Goal: Communication & Community: Share content

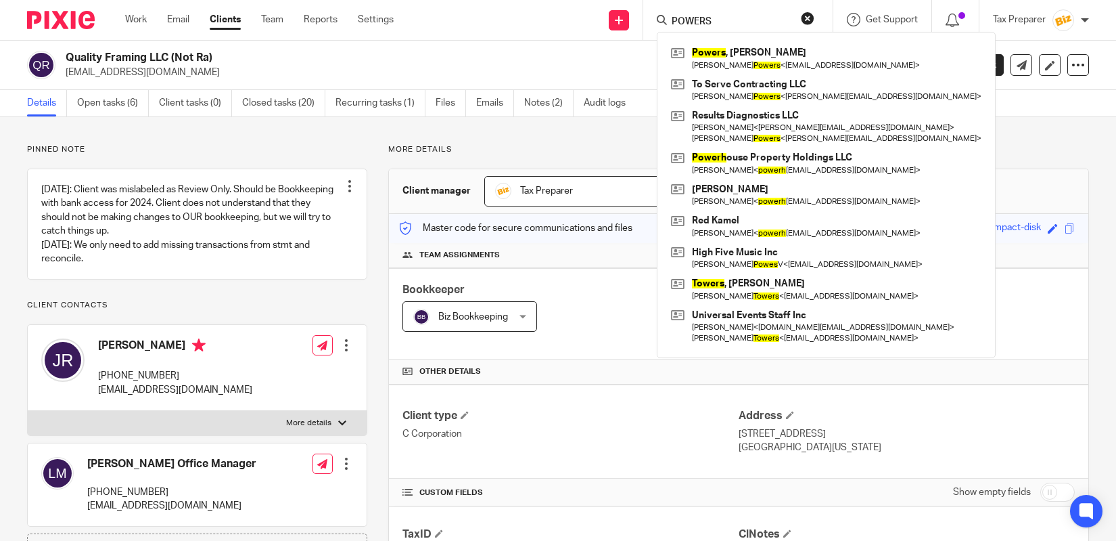
type input "POWERS"
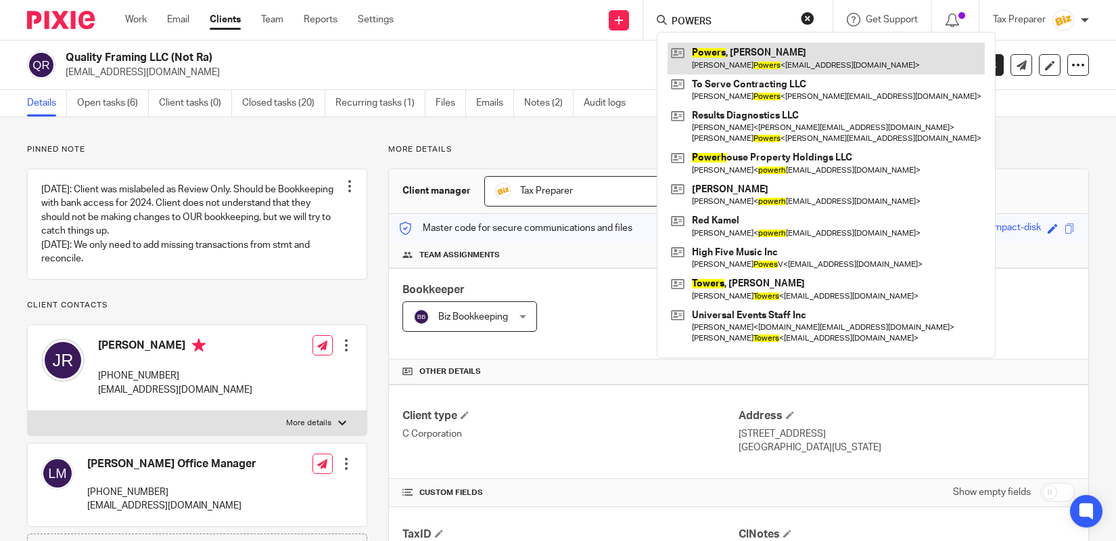
drag, startPoint x: 729, startPoint y: 41, endPoint x: 727, endPoint y: 49, distance: 7.7
click at [728, 41] on div "Powers , Michael Michael Powers < mikegpowers@gmail.com > To Serve Contracting …" at bounding box center [826, 195] width 339 height 326
click at [727, 51] on link at bounding box center [826, 58] width 317 height 31
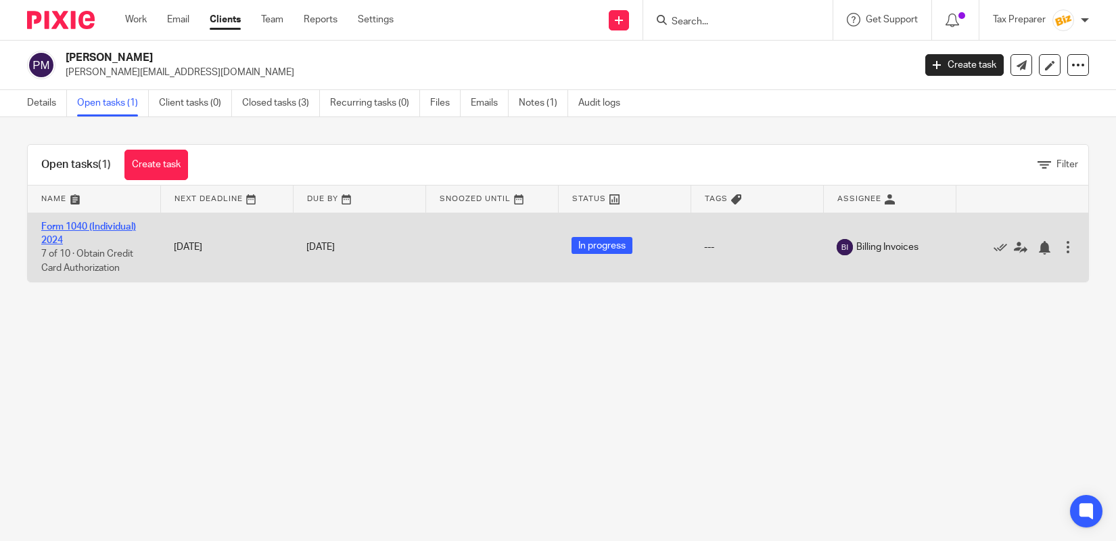
click at [114, 228] on link "Form 1040 (Individual) 2024" at bounding box center [88, 233] width 95 height 23
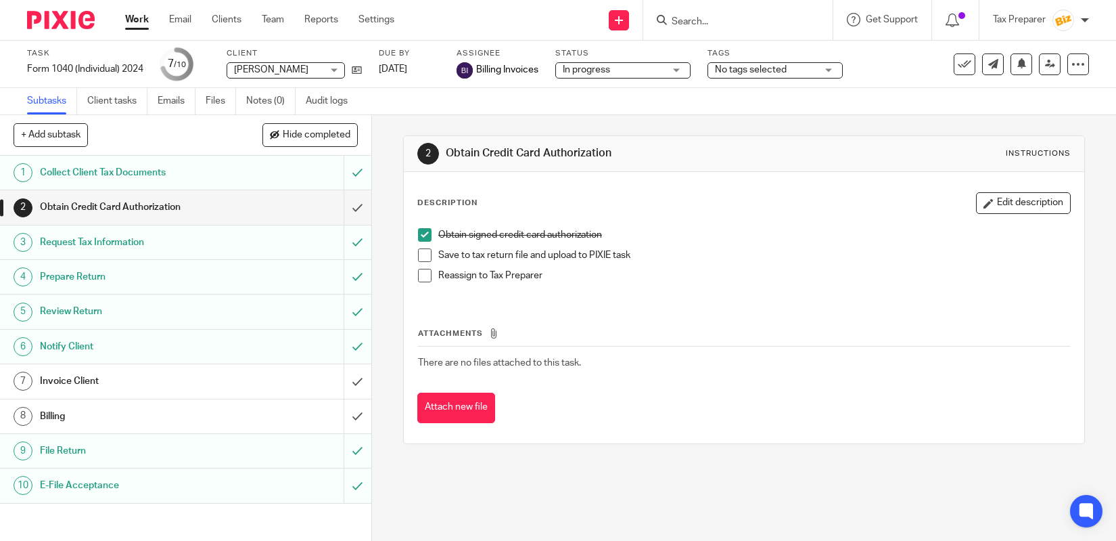
click at [139, 20] on link "Work" at bounding box center [137, 20] width 24 height 14
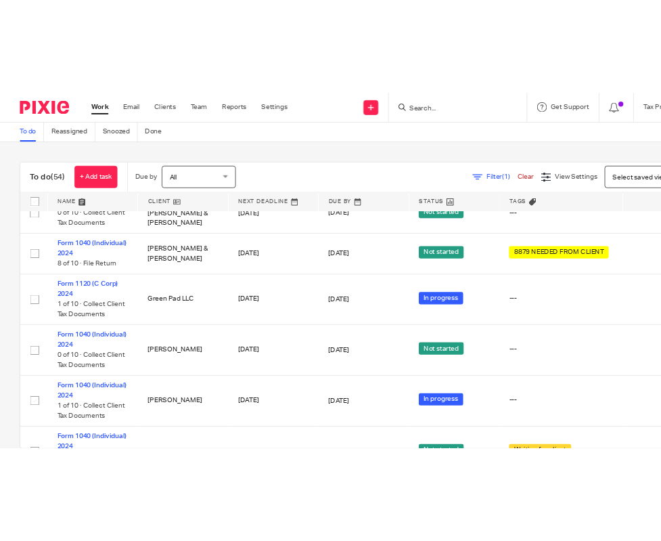
scroll to position [3636, 0]
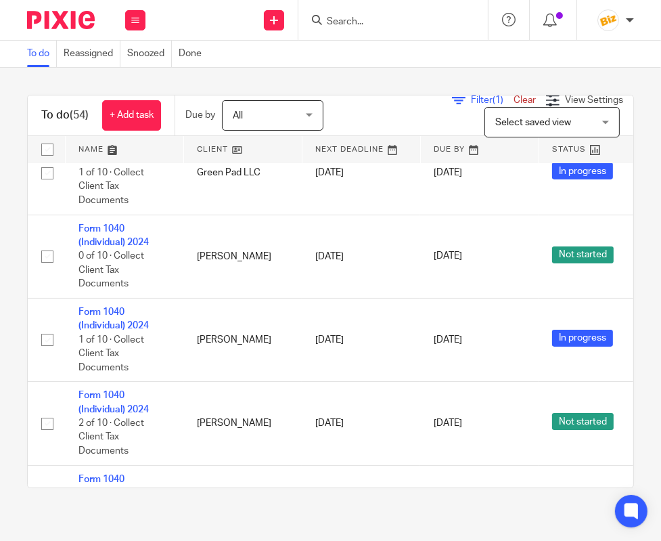
click at [412, 17] on input "Search" at bounding box center [386, 22] width 122 height 12
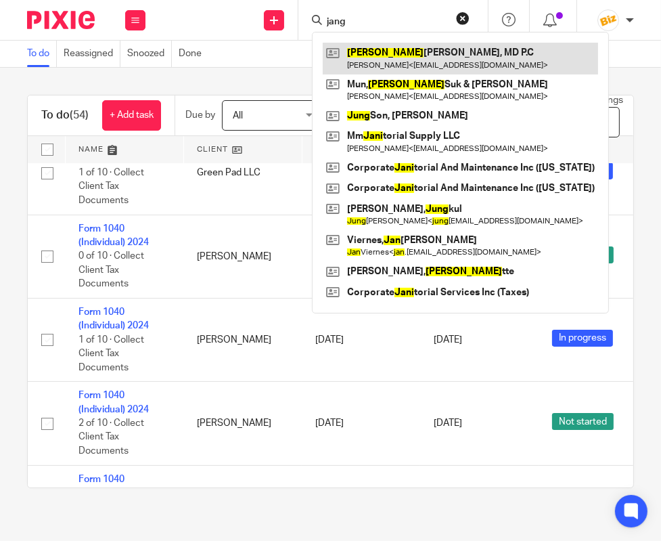
type input "jang"
click at [426, 50] on link at bounding box center [460, 58] width 275 height 31
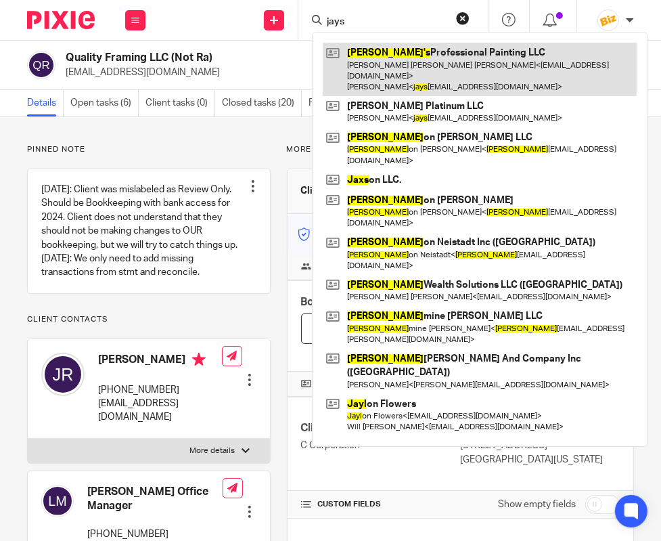
type input "jays"
click at [380, 59] on link at bounding box center [480, 69] width 314 height 53
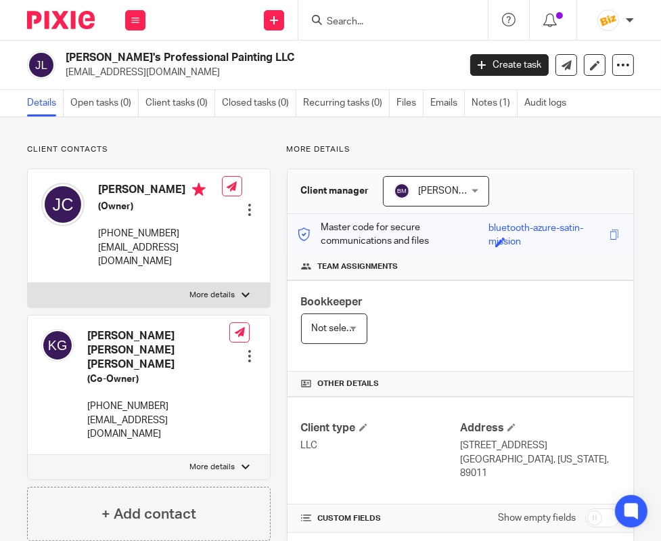
drag, startPoint x: 97, startPoint y: 245, endPoint x: 145, endPoint y: 262, distance: 50.9
click at [145, 262] on div "Jesse Carrasco (Owner) 725-212-5553 jaysprofessionalpaintingllc@gmail.com" at bounding box center [131, 225] width 181 height 99
copy p "jaysprofessionalpaintingllc@gmail.com"
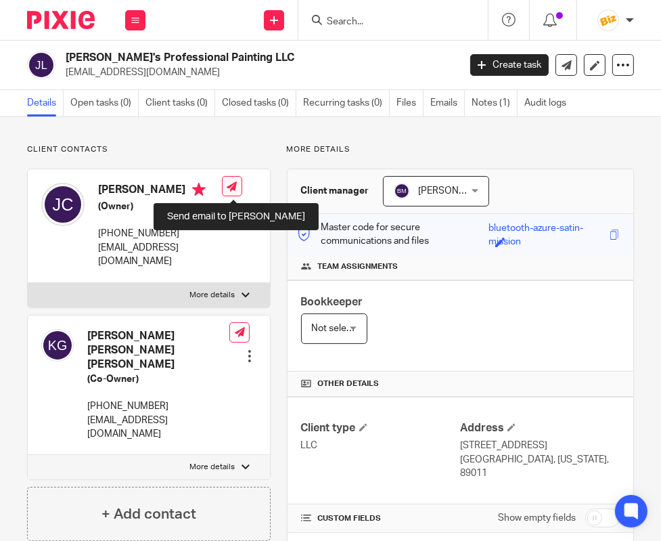
click at [237, 188] on icon at bounding box center [232, 186] width 10 height 10
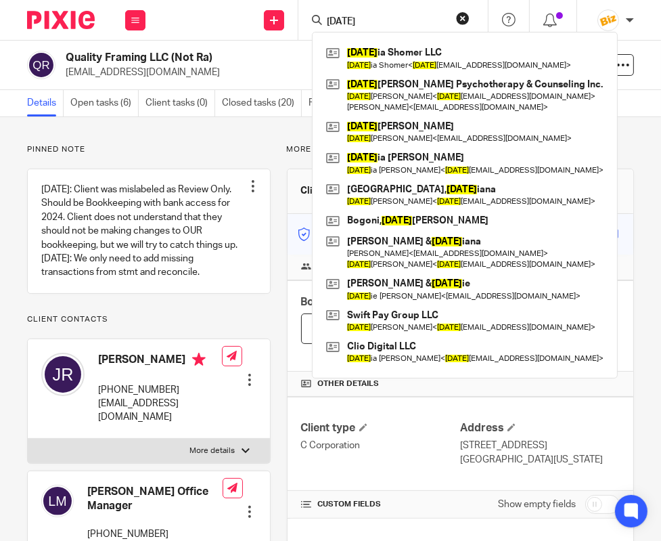
type input "jul"
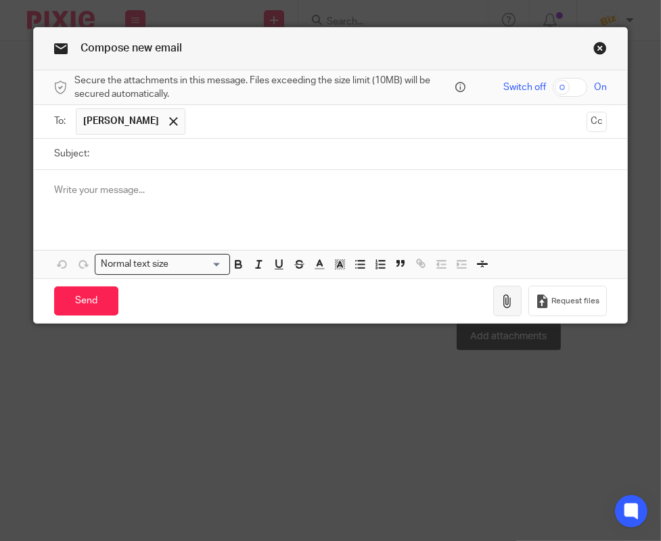
click at [501, 294] on button "button" at bounding box center [507, 301] width 28 height 30
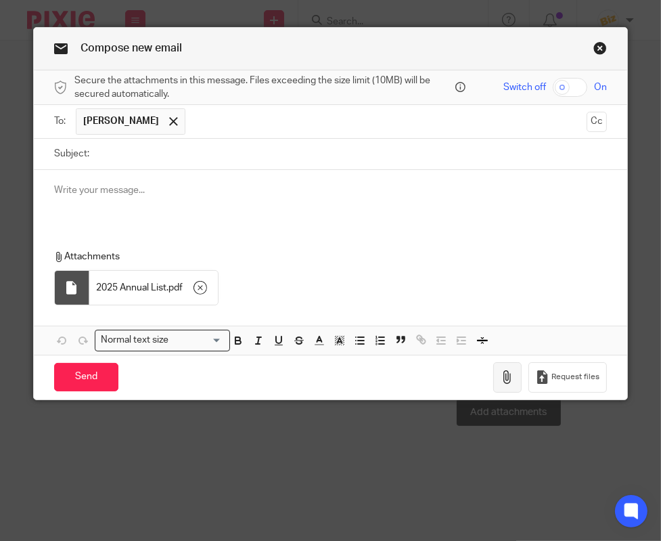
click at [503, 376] on icon "button" at bounding box center [508, 377] width 14 height 14
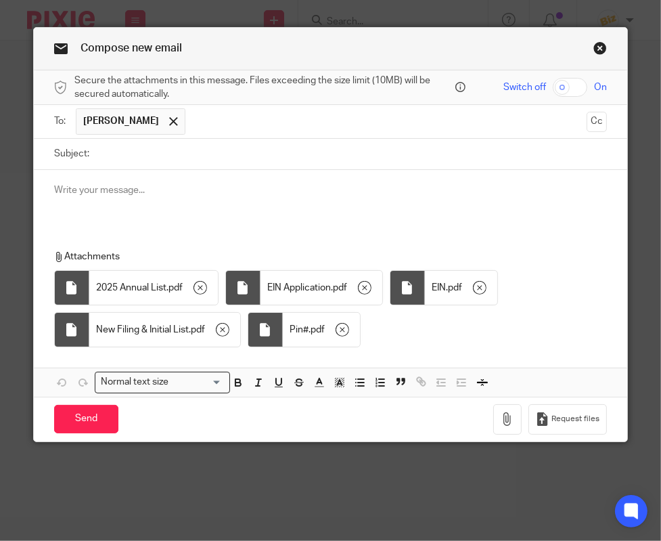
click at [183, 154] on input "Subject:" at bounding box center [351, 154] width 511 height 30
type input "Requested Documents"
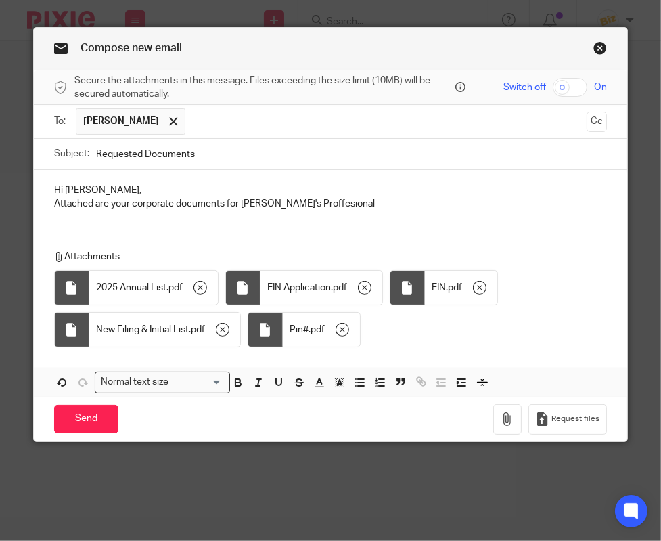
click at [581, 342] on div "Attachments 2025 Annual List . pdf EIN Application . pdf EIN . pdf New Filing &…" at bounding box center [326, 302] width 544 height 104
click at [283, 202] on p "Attached are your corporate documents for Jay's Proffesional" at bounding box center [330, 204] width 553 height 14
click at [340, 205] on p "Attached are your corporate documents for Jay's Professional" at bounding box center [330, 204] width 553 height 14
click at [593, 260] on p "Attachments" at bounding box center [326, 257] width 544 height 14
click at [369, 207] on p "Attached are your corporate documents for Jay's Professional" at bounding box center [330, 204] width 553 height 14
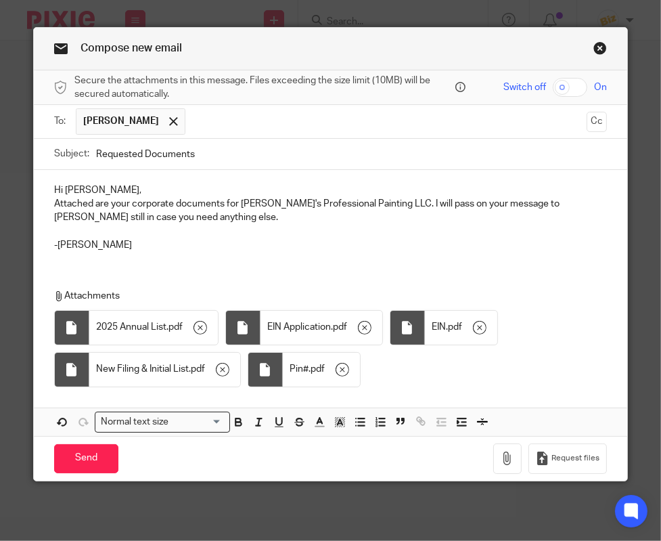
click at [256, 118] on input "text" at bounding box center [386, 121] width 389 height 26
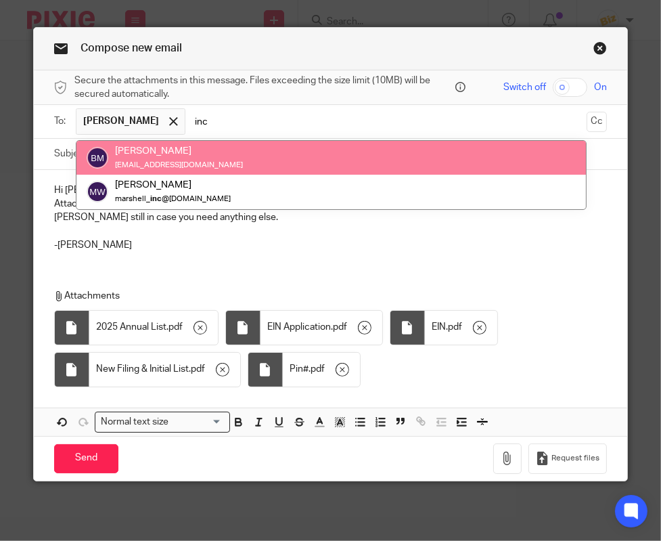
type input "inc"
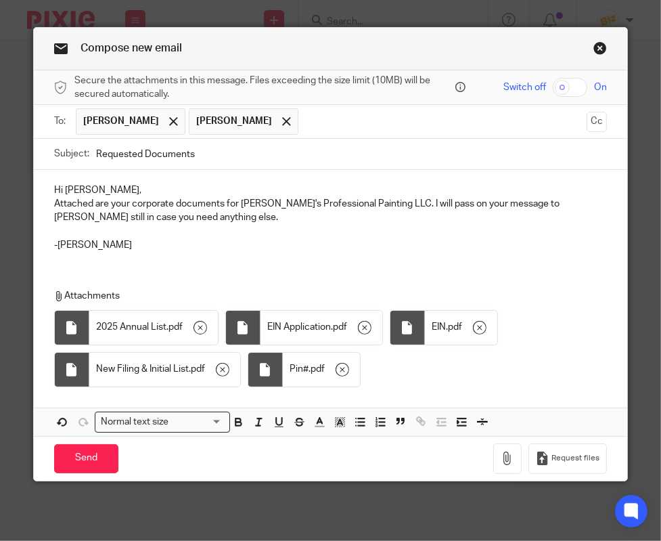
click at [231, 227] on p at bounding box center [330, 232] width 553 height 14
click at [223, 225] on p at bounding box center [330, 232] width 553 height 14
click at [139, 220] on p "Attached are your corporate documents for Jay's Professional Painting LLC. I wi…" at bounding box center [330, 211] width 553 height 28
click at [108, 451] on input "Send" at bounding box center [86, 458] width 64 height 29
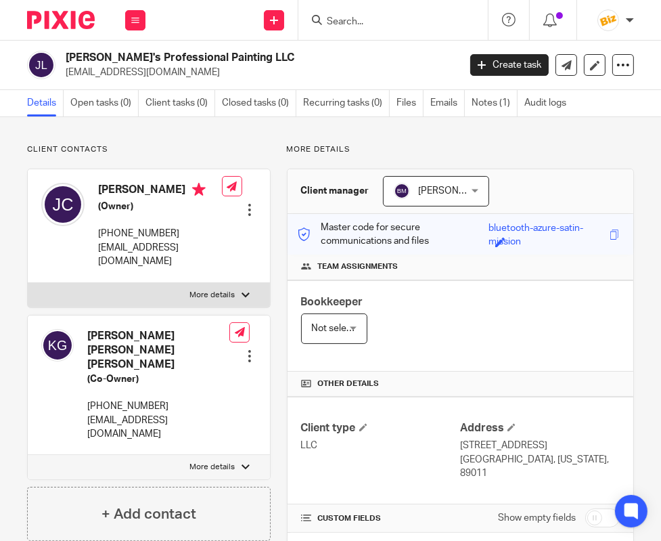
drag, startPoint x: 197, startPoint y: 69, endPoint x: 64, endPoint y: 73, distance: 133.3
click at [64, 73] on div "[PERSON_NAME]'s Professional Painting LLC [EMAIL_ADDRESS][DOMAIN_NAME]" at bounding box center [238, 65] width 423 height 28
copy p "[EMAIL_ADDRESS][DOMAIN_NAME]"
click at [430, 104] on ul "Details Open tasks (0) Client tasks (0) Closed tasks (0) Recurring tasks (0) Fi…" at bounding box center [303, 103] width 553 height 26
click at [442, 106] on link "Emails" at bounding box center [447, 103] width 35 height 26
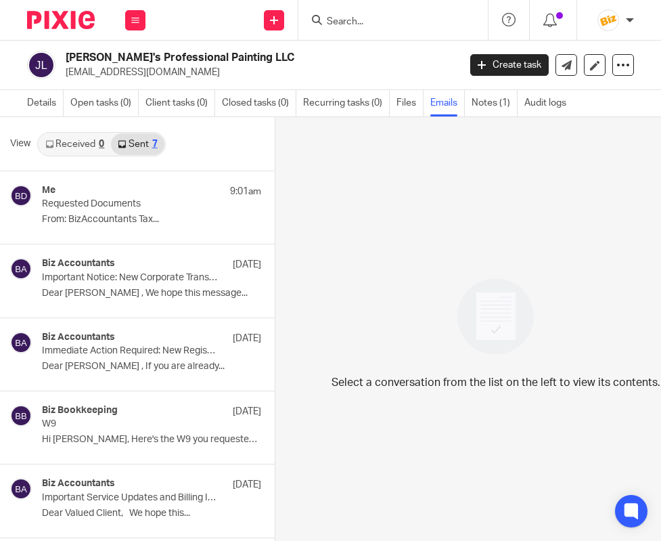
click at [147, 215] on p "From: BizAccountants Tax..." at bounding box center [151, 220] width 219 height 12
